Goal: Task Accomplishment & Management: Use online tool/utility

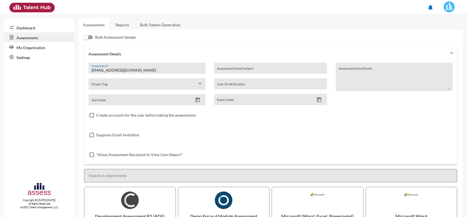
drag, startPoint x: 0, startPoint y: 0, endPoint x: 122, endPoint y: 22, distance: 124.4
click at [122, 22] on link "Reports" at bounding box center [122, 24] width 22 height 13
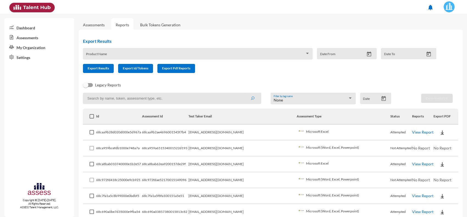
click at [412, 130] on link "View Report" at bounding box center [422, 132] width 21 height 5
click at [412, 134] on link "View Report" at bounding box center [422, 132] width 21 height 5
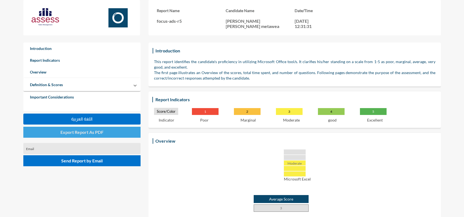
click at [48, 132] on button "Export Report As PDF" at bounding box center [82, 132] width 118 height 11
